Goal: Navigation & Orientation: Find specific page/section

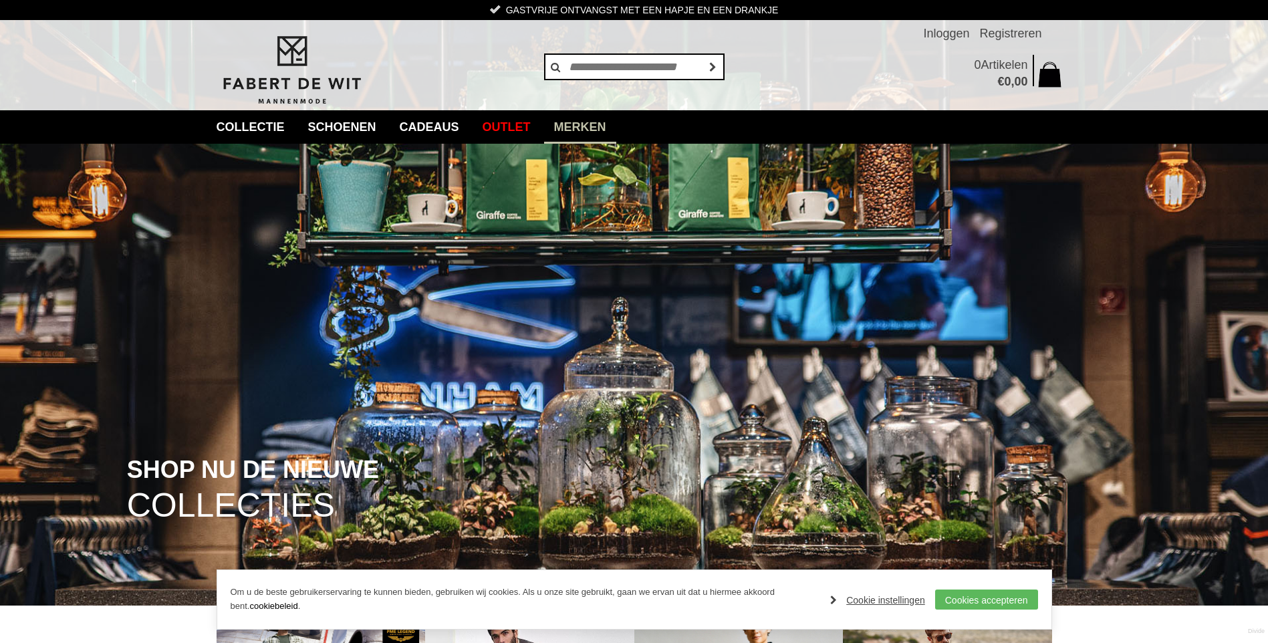
click at [602, 130] on link "Merken" at bounding box center [580, 126] width 72 height 33
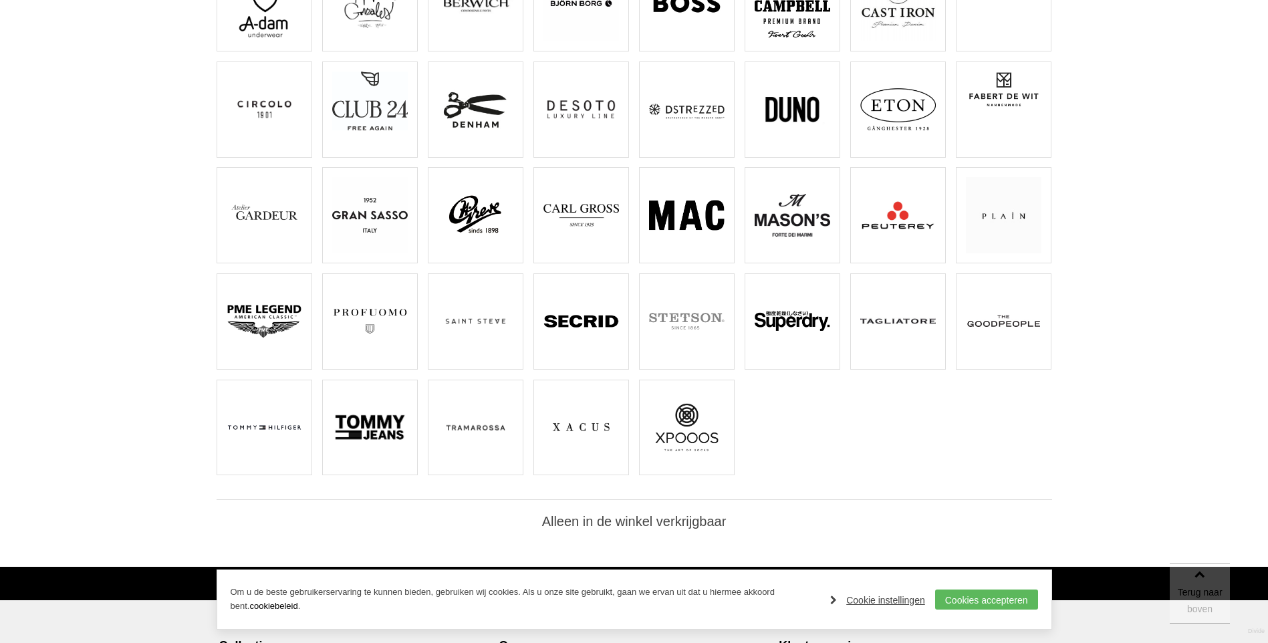
scroll to position [267, 0]
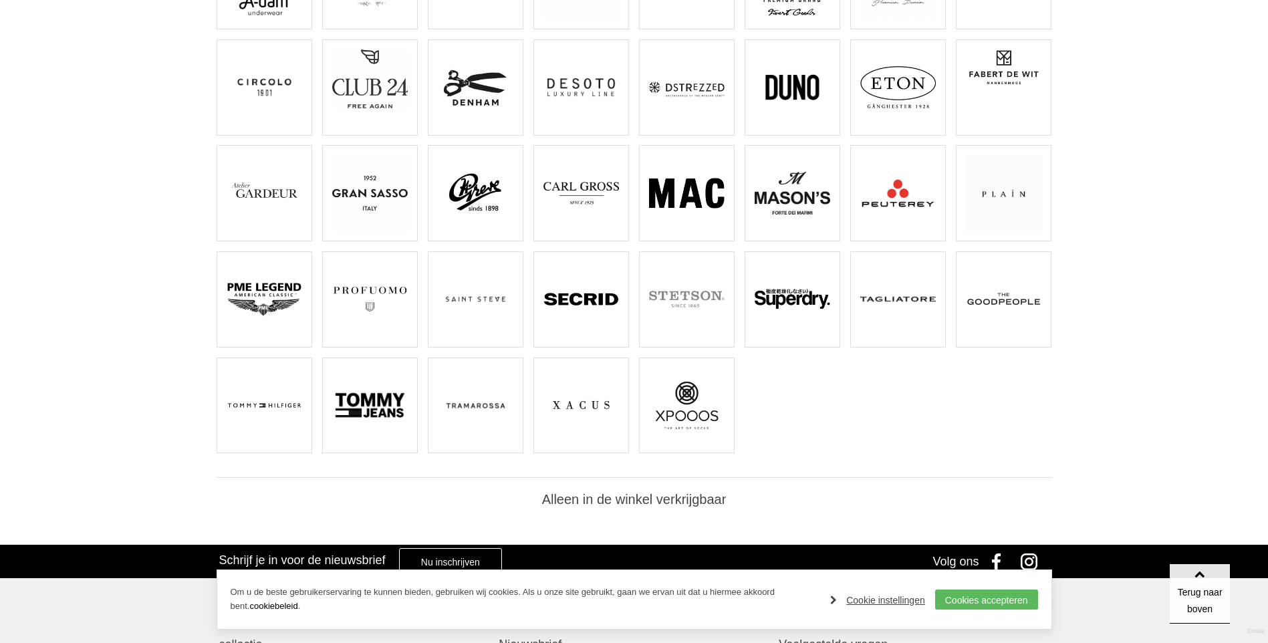
click at [267, 303] on img at bounding box center [265, 299] width 76 height 76
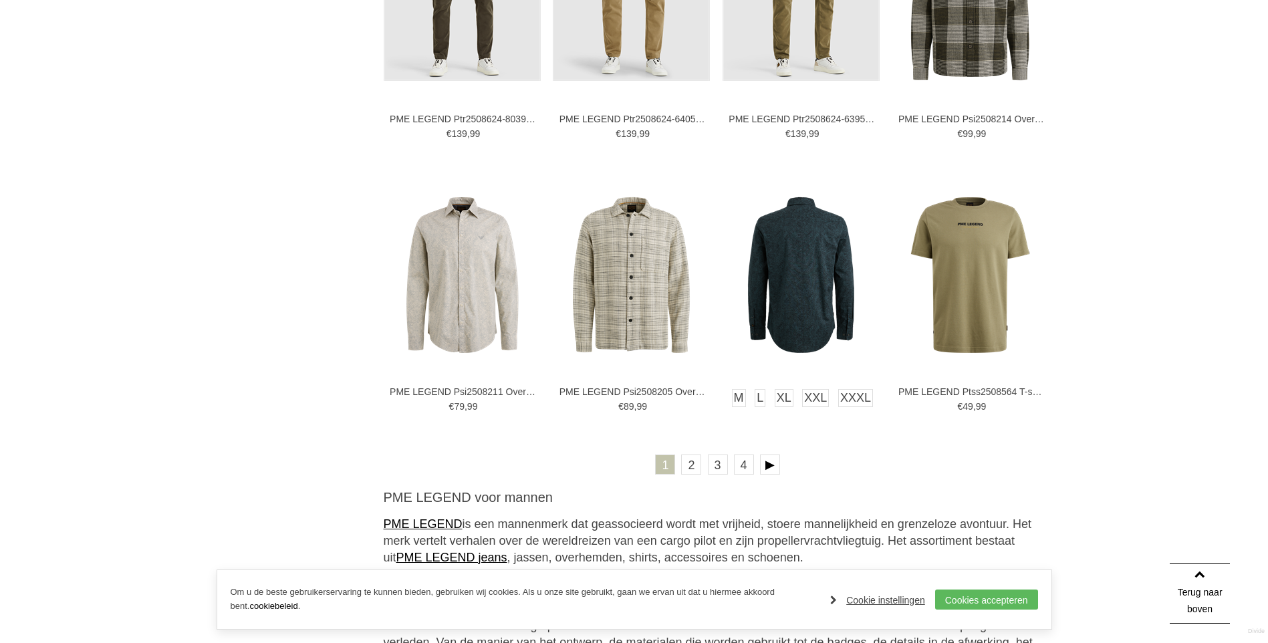
scroll to position [2607, 0]
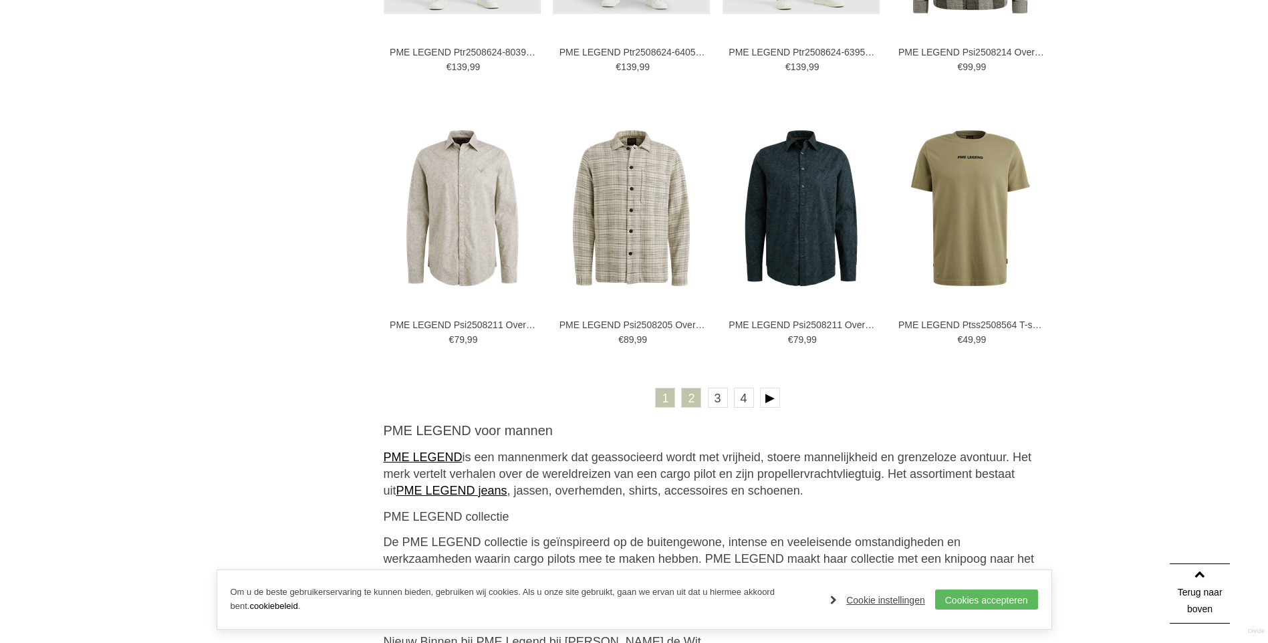
click at [694, 402] on link "2" at bounding box center [691, 398] width 20 height 20
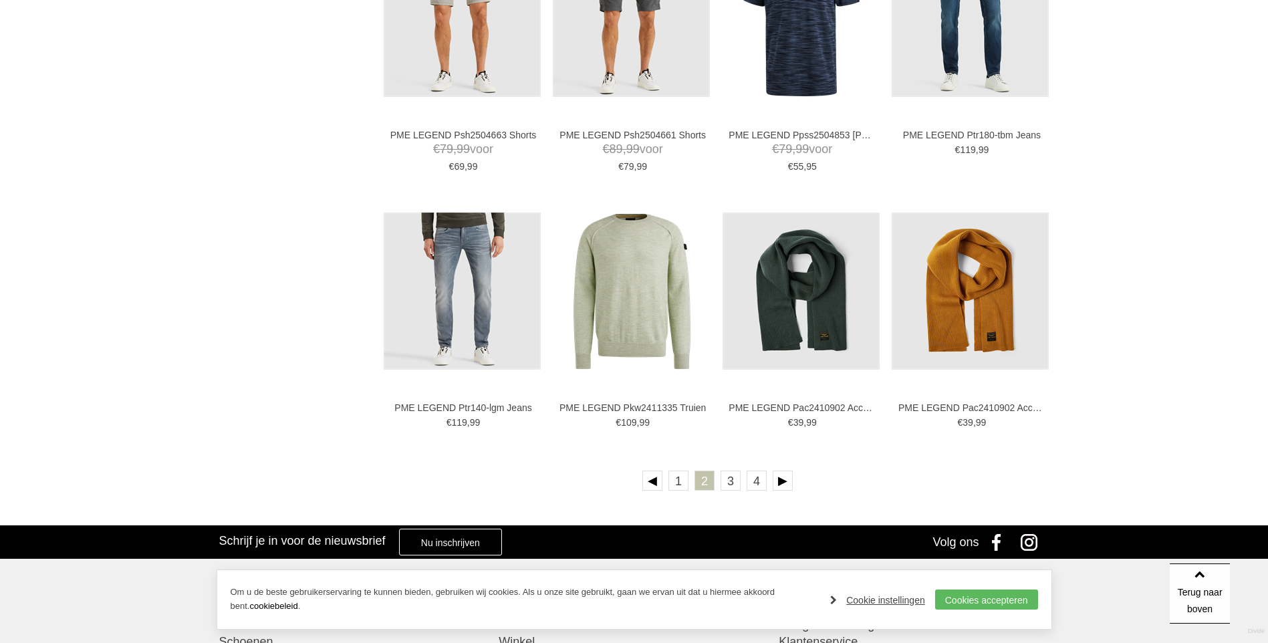
scroll to position [2540, 0]
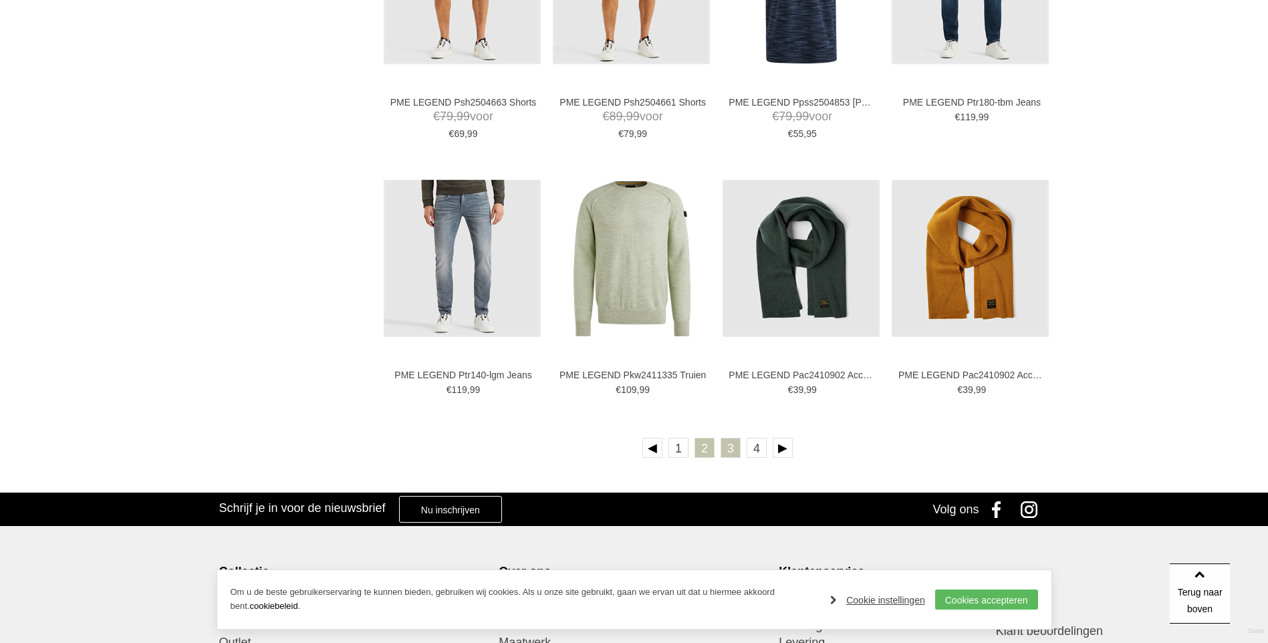
click at [723, 455] on link "3" at bounding box center [731, 448] width 20 height 20
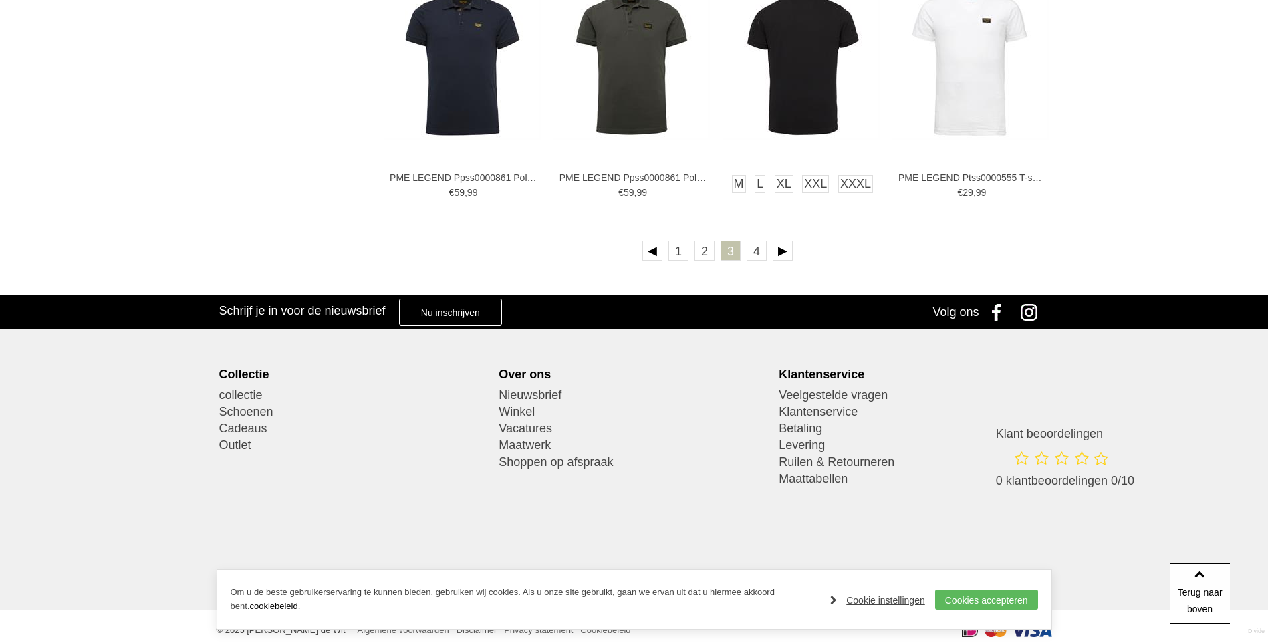
scroll to position [2748, 0]
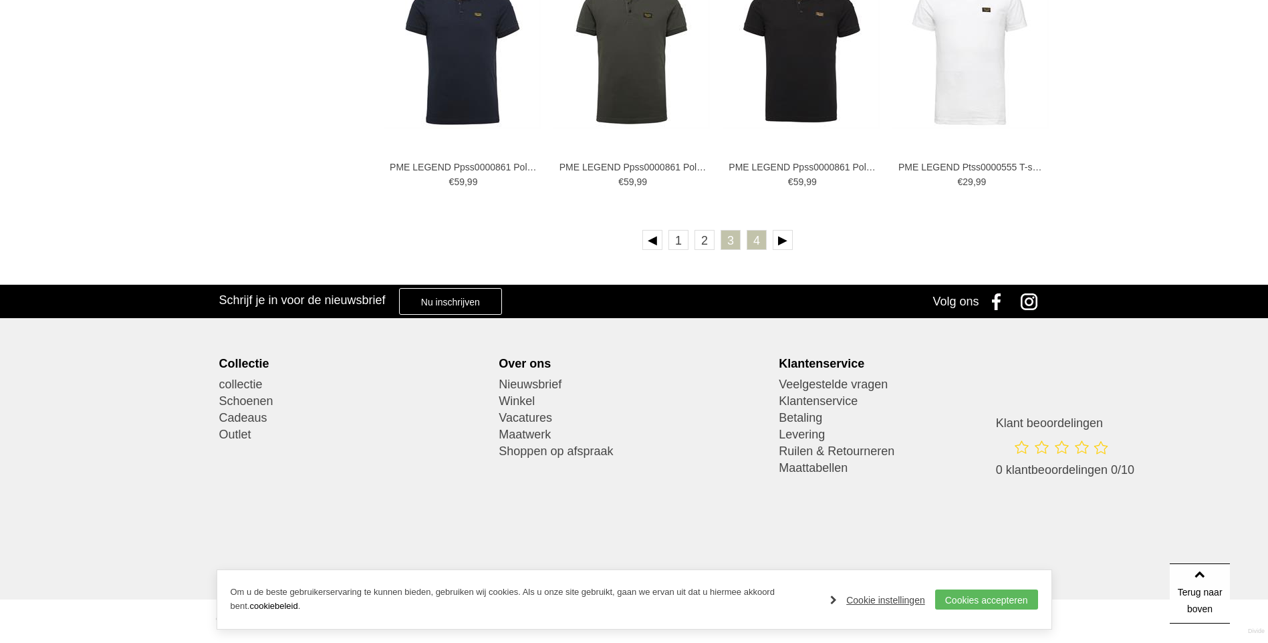
click at [757, 239] on link "4" at bounding box center [757, 240] width 20 height 20
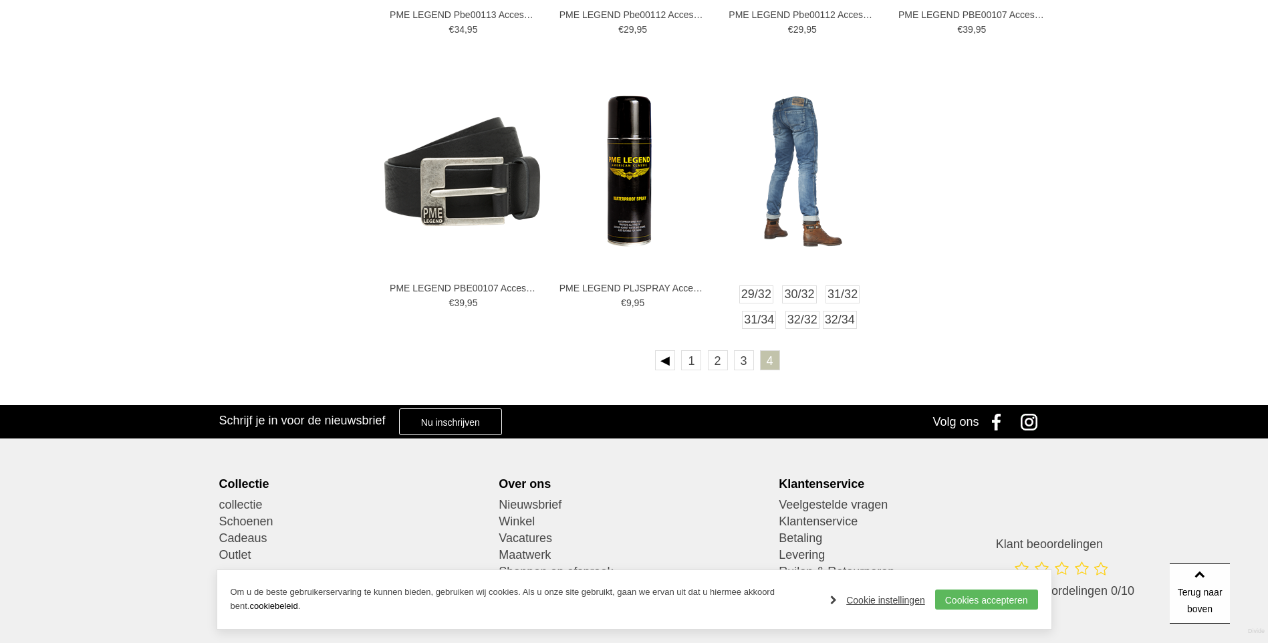
scroll to position [1337, 0]
